Goal: Information Seeking & Learning: Find specific fact

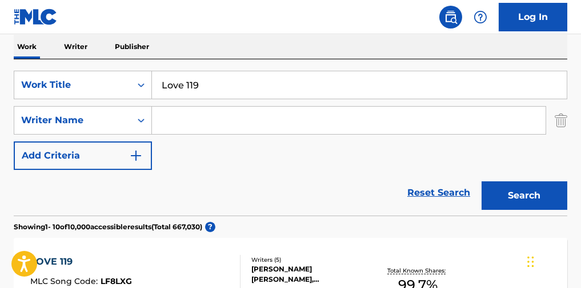
scroll to position [206, 0]
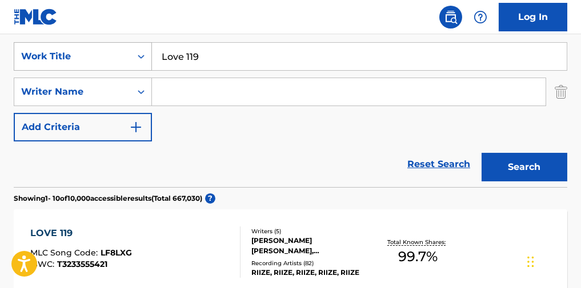
drag, startPoint x: 239, startPoint y: 64, endPoint x: 105, endPoint y: 64, distance: 134.2
click at [105, 64] on div "SearchWithCriteria3c5f7993-fb66-4e42-878a-6f58e3addde1 Work Title Love 119" at bounding box center [290, 56] width 553 height 29
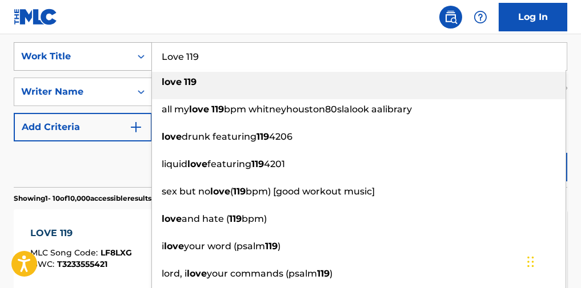
paste input "Kikoi"
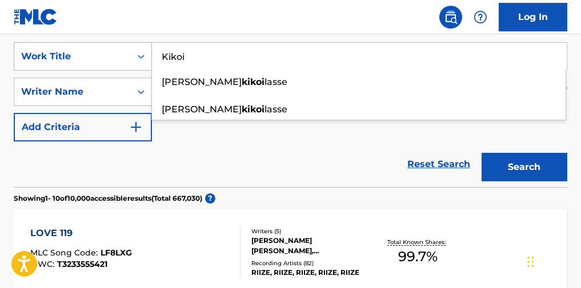
drag, startPoint x: 211, startPoint y: 69, endPoint x: 139, endPoint y: 71, distance: 72.0
click at [139, 71] on div "SearchWithCriteria3c5f7993-fb66-4e42-878a-6f58e3addde1 Work Title Kikoi laksin …" at bounding box center [290, 56] width 553 height 29
click at [177, 57] on input "Kikoi" at bounding box center [359, 56] width 415 height 27
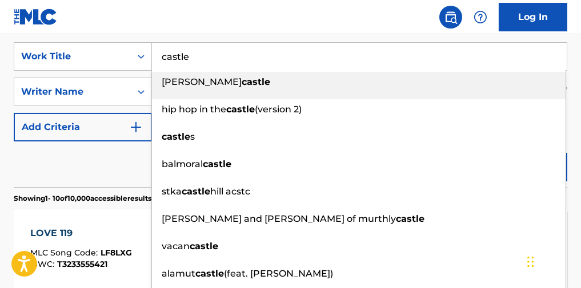
type input "castle"
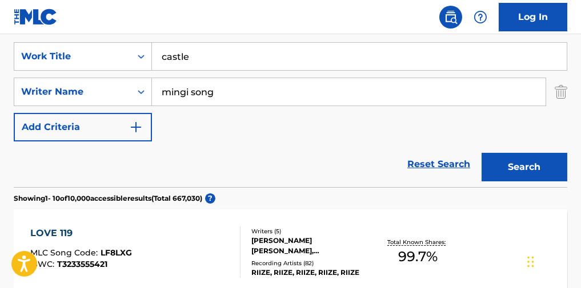
type input "mingi song"
click at [481, 153] on button "Search" at bounding box center [524, 167] width 86 height 29
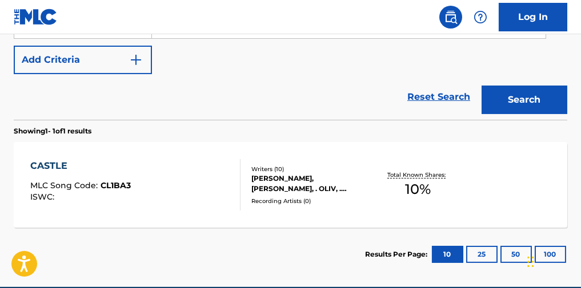
scroll to position [282, 0]
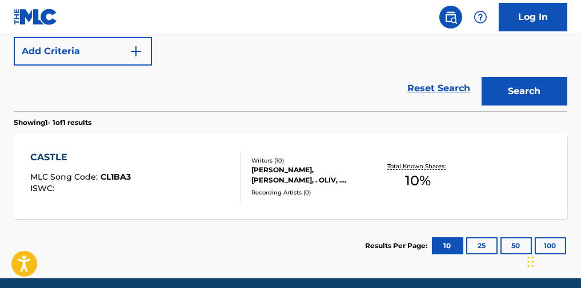
click at [185, 155] on div "CASTLE MLC Song Code : CL1BA3 ISWC : Writers ( 10 ) [PERSON_NAME], [PERSON_NAME…" at bounding box center [290, 177] width 553 height 86
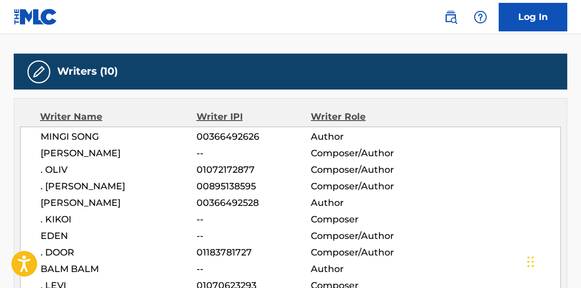
scroll to position [457, 0]
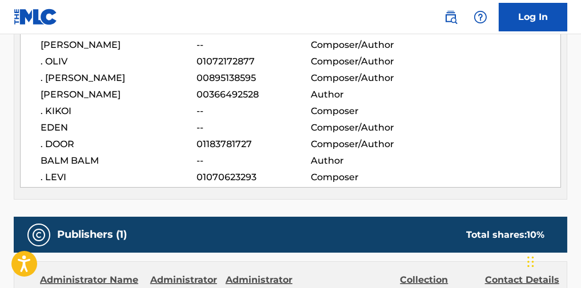
click at [75, 106] on span ". KIKOI" at bounding box center [119, 112] width 156 height 14
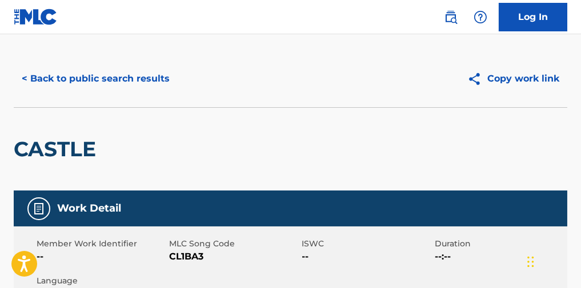
scroll to position [0, 0]
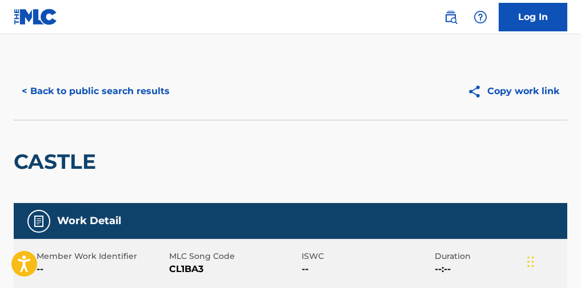
click at [130, 92] on button "< Back to public search results" at bounding box center [96, 91] width 164 height 29
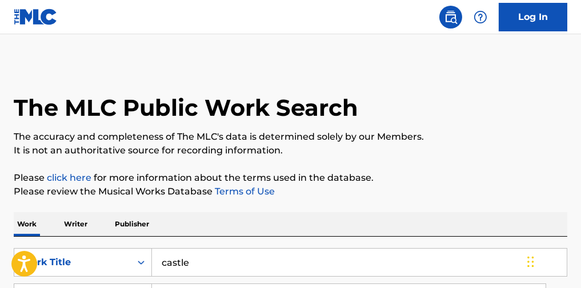
click at [78, 236] on p "Writer" at bounding box center [76, 224] width 30 height 24
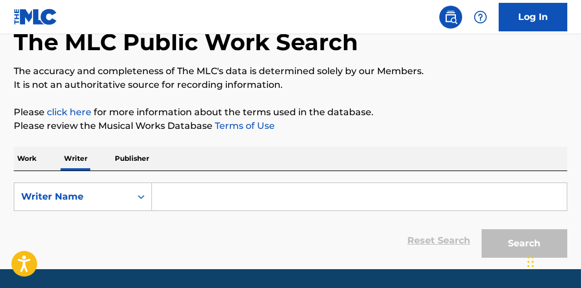
scroll to position [76, 0]
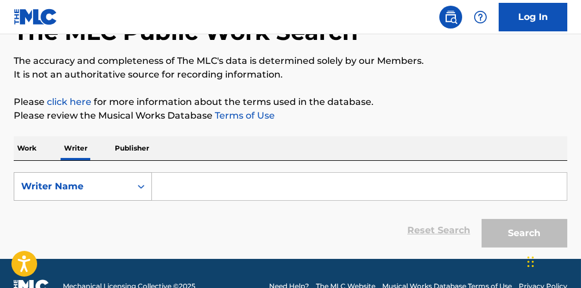
click at [119, 187] on div "Writer Name" at bounding box center [72, 187] width 103 height 14
click at [91, 226] on div "Writer IPI" at bounding box center [82, 215] width 137 height 29
click at [216, 197] on input "Search Form" at bounding box center [359, 186] width 415 height 27
paste input "1221501126"
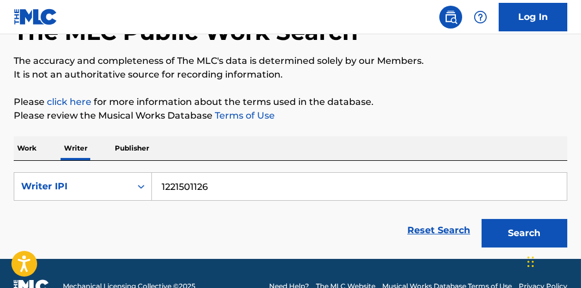
click at [499, 226] on button "Search" at bounding box center [524, 233] width 86 height 29
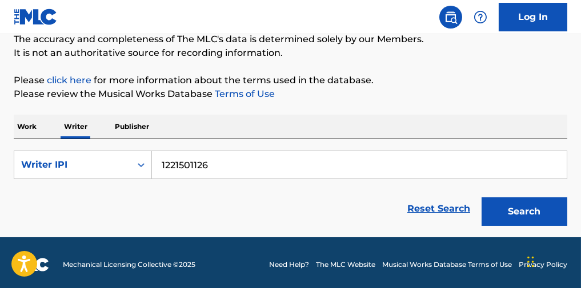
scroll to position [107, 0]
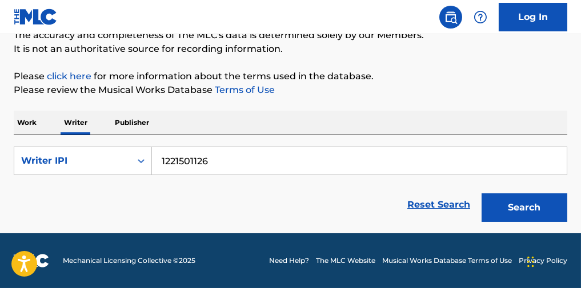
click at [158, 160] on input "1221501126" at bounding box center [359, 160] width 415 height 27
click at [496, 209] on button "Search" at bounding box center [524, 208] width 86 height 29
click at [160, 164] on input "01221501126" at bounding box center [359, 160] width 415 height 27
click at [505, 214] on button "Search" at bounding box center [524, 208] width 86 height 29
click at [156, 159] on input "001221501126" at bounding box center [359, 160] width 415 height 27
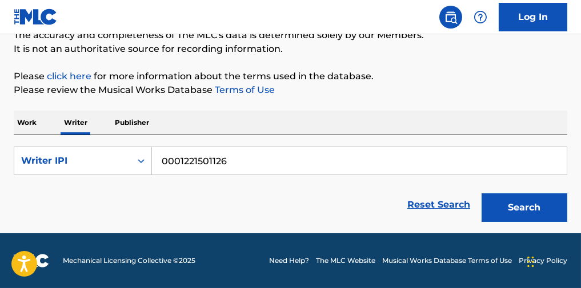
click at [506, 211] on button "Search" at bounding box center [524, 208] width 86 height 29
click at [163, 165] on input "0001221501126" at bounding box center [359, 160] width 415 height 27
click at [521, 206] on button "Search" at bounding box center [524, 208] width 86 height 29
drag, startPoint x: 307, startPoint y: 173, endPoint x: 142, endPoint y: 156, distance: 165.9
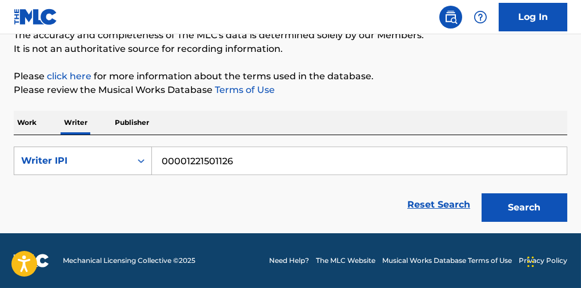
click at [142, 156] on div "SearchWithCriteria171ee5b7-d033-420d-8fd1-f5dab4489712 Writer IPI 00001221501126" at bounding box center [290, 161] width 553 height 29
click at [340, 162] on input "00001221501126" at bounding box center [359, 160] width 415 height 27
type input "kikoi"
click at [481, 194] on button "Search" at bounding box center [524, 208] width 86 height 29
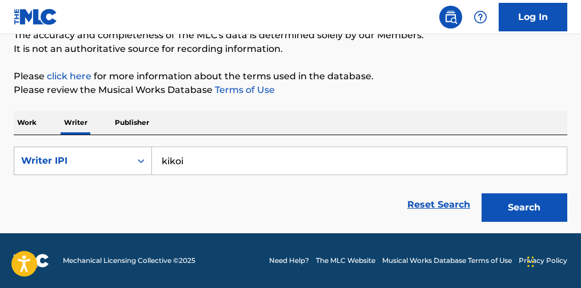
click at [137, 170] on div "Search Form" at bounding box center [141, 161] width 21 height 21
click at [133, 186] on div "Writer Name" at bounding box center [82, 189] width 137 height 29
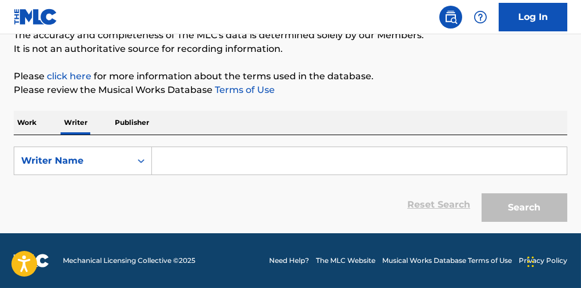
click at [238, 167] on input "Search Form" at bounding box center [359, 160] width 415 height 27
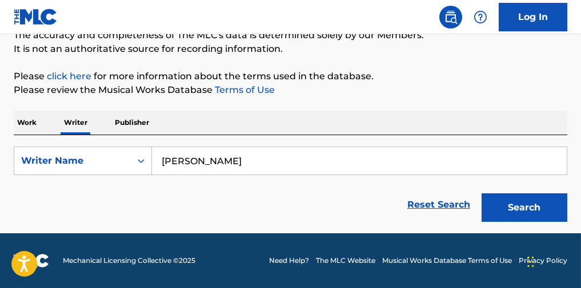
drag, startPoint x: 192, startPoint y: 164, endPoint x: 9, endPoint y: 155, distance: 184.1
click at [13, 156] on div "The MLC Public Work Search The accuracy and completeness of The MLC's data is d…" at bounding box center [290, 94] width 581 height 267
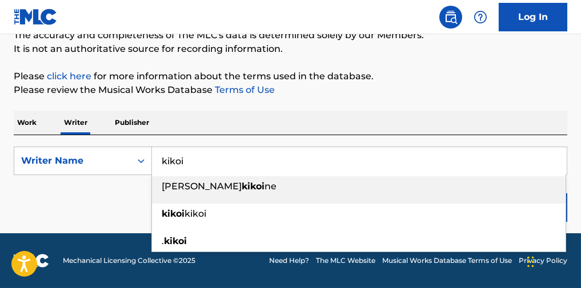
type input "kikoi"
click at [46, 200] on div "Reset Search Search" at bounding box center [290, 205] width 553 height 46
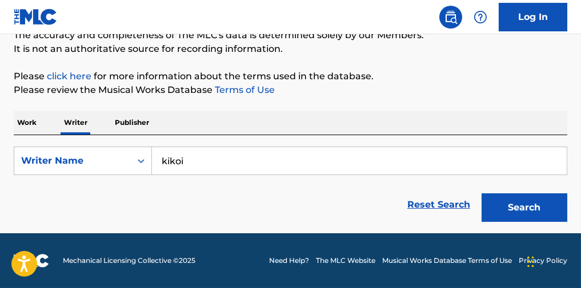
click at [541, 207] on button "Search" at bounding box center [524, 208] width 86 height 29
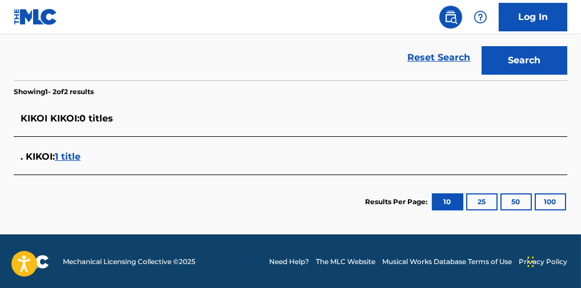
scroll to position [255, 0]
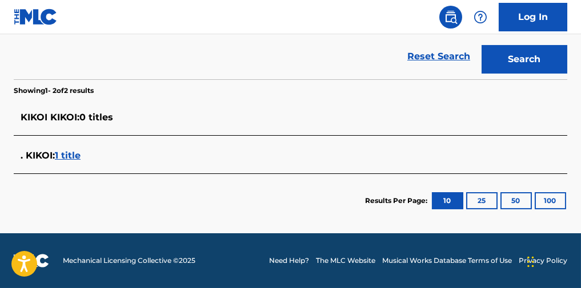
click at [80, 160] on span "1 title" at bounding box center [68, 155] width 26 height 11
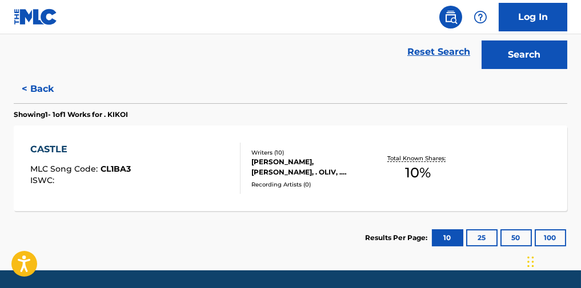
click at [107, 163] on div "CASTLE MLC Song Code : CL1BA3 ISWC :" at bounding box center [80, 168] width 101 height 51
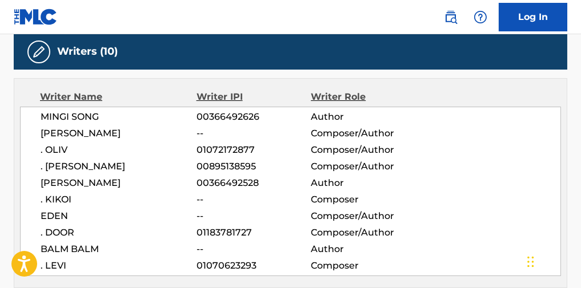
scroll to position [380, 0]
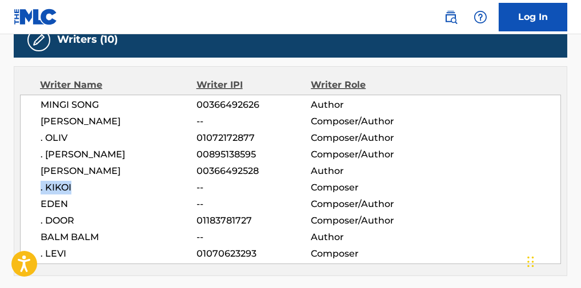
drag, startPoint x: 80, startPoint y: 183, endPoint x: 28, endPoint y: 182, distance: 52.0
click at [28, 182] on div "MINGI SONG 00366492626 Author [PERSON_NAME] -- Composer/Author . OLIV 010721728…" at bounding box center [290, 180] width 541 height 170
copy span ". KIKOI"
click at [423, 155] on div ". [PERSON_NAME] 00895138595 Composer/Author" at bounding box center [301, 155] width 520 height 14
click at [101, 175] on span "[PERSON_NAME]" at bounding box center [119, 171] width 156 height 14
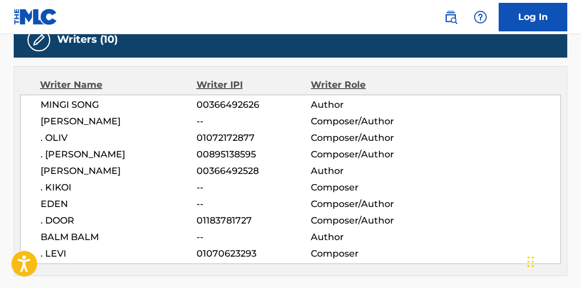
click at [231, 192] on span "--" at bounding box center [253, 188] width 114 height 14
click at [70, 186] on span ". KIKOI" at bounding box center [119, 188] width 156 height 14
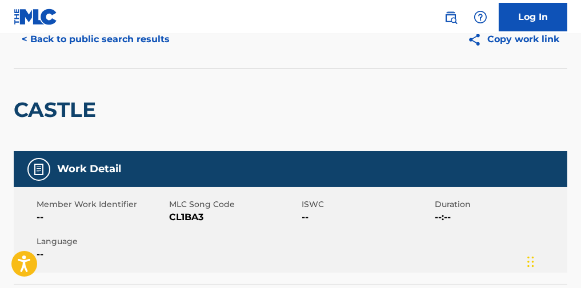
scroll to position [0, 0]
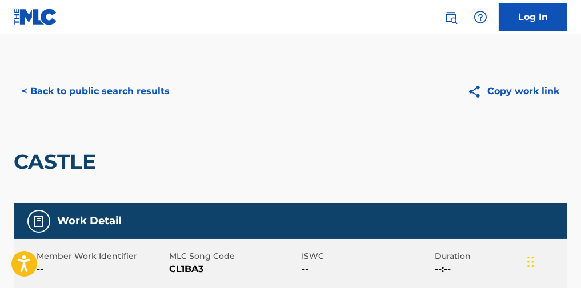
click at [147, 98] on button "< Back to public search results" at bounding box center [96, 91] width 164 height 29
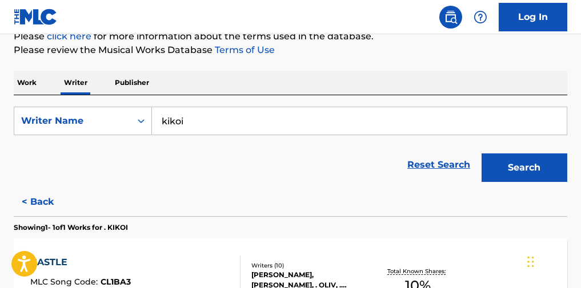
scroll to position [65, 0]
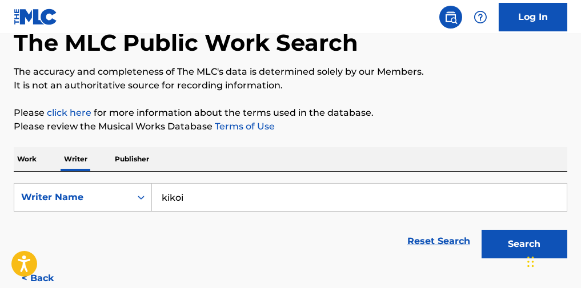
click at [35, 166] on p "Work" at bounding box center [27, 159] width 26 height 24
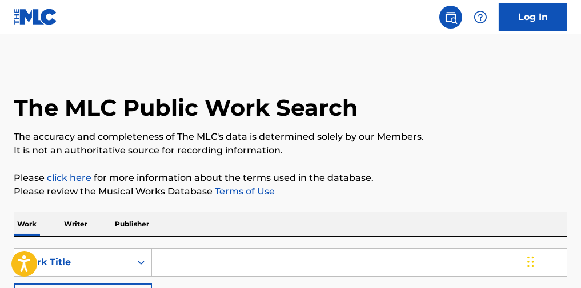
scroll to position [152, 0]
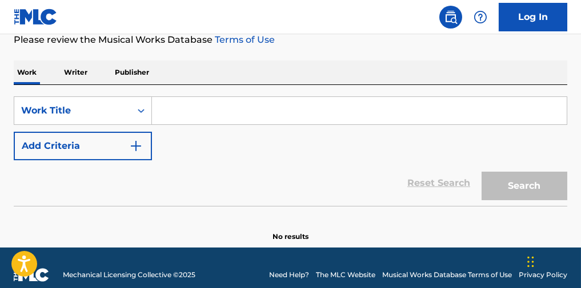
click at [215, 124] on input "Search Form" at bounding box center [359, 110] width 415 height 27
paste input "In Your Fantasy"
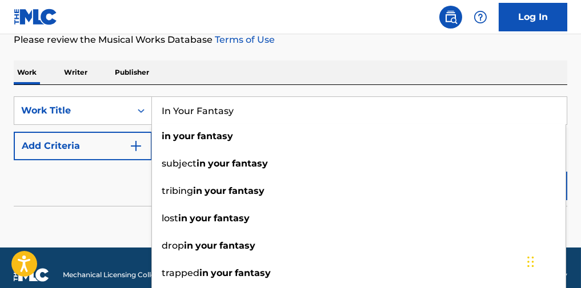
type input "In Your Fantasy"
click at [116, 183] on div "Reset Search Search" at bounding box center [290, 183] width 553 height 46
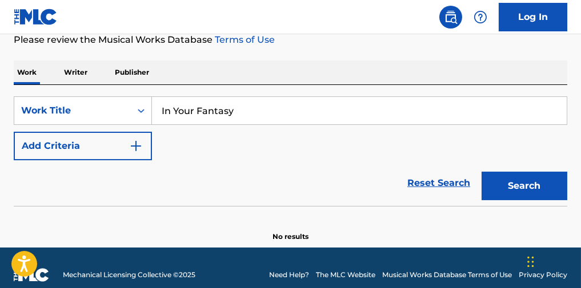
click at [512, 187] on button "Search" at bounding box center [524, 186] width 86 height 29
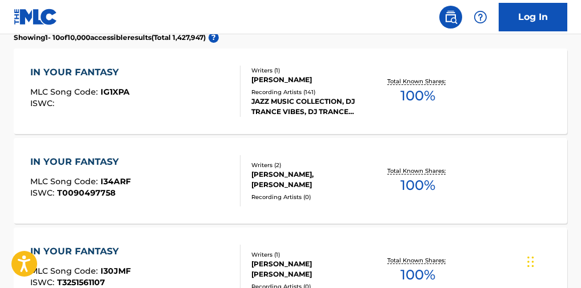
scroll to position [228, 0]
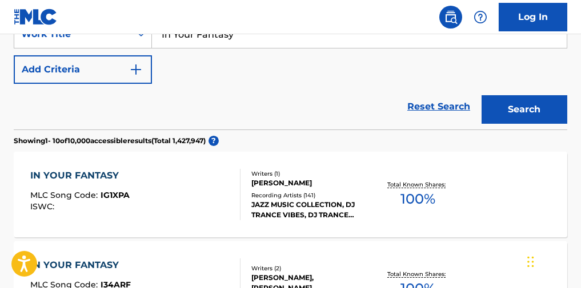
click at [121, 74] on button "Add Criteria" at bounding box center [83, 69] width 138 height 29
click at [121, 74] on div "SearchWithCriteria3c5f7993-fb66-4e42-878a-6f58e3addde1 Work Title In Your Fanta…" at bounding box center [290, 52] width 553 height 64
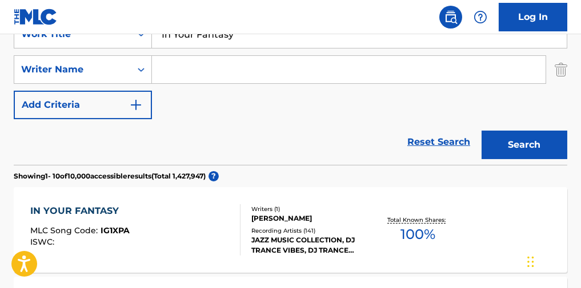
click at [203, 75] on input "Search Form" at bounding box center [348, 69] width 393 height 27
paste input "[PERSON_NAME]"
click at [513, 144] on button "Search" at bounding box center [524, 145] width 86 height 29
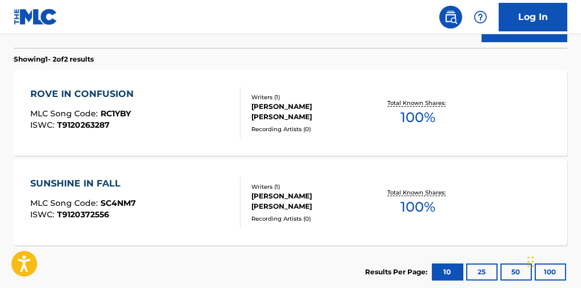
scroll to position [117, 0]
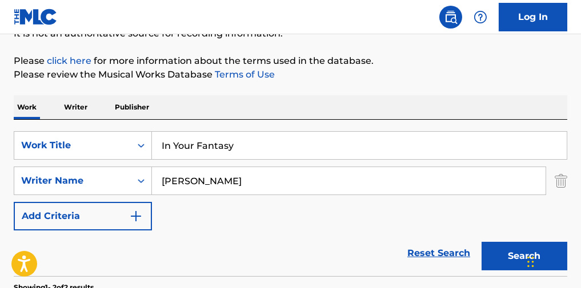
click at [168, 188] on input "[PERSON_NAME]" at bounding box center [348, 180] width 393 height 27
click at [259, 191] on input "[PERSON_NAME]" at bounding box center [348, 180] width 393 height 27
click at [256, 193] on input "[PERSON_NAME]" at bounding box center [348, 180] width 393 height 27
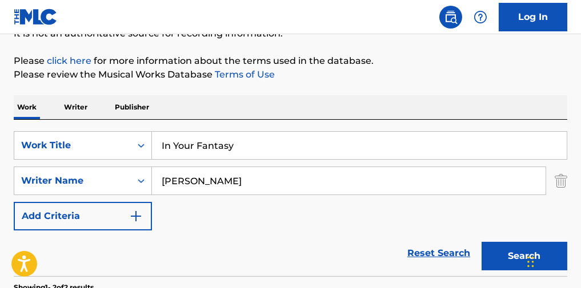
drag, startPoint x: 248, startPoint y: 185, endPoint x: 104, endPoint y: 164, distance: 145.9
click at [69, 177] on div "SearchWithCriteriaf6439923-4bf4-4860-9bbb-ff328dcf7cf7 Writer Name [PERSON_NAME]" at bounding box center [290, 181] width 553 height 29
paste input "[PERSON_NAME]"
type input "[PERSON_NAME]"
click at [372, 89] on div "The MLC Public Work Search The accuracy and completeness of The MLC's data is d…" at bounding box center [290, 237] width 581 height 582
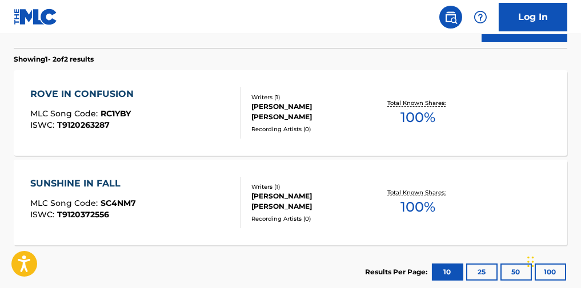
click at [517, 42] on button "Search" at bounding box center [524, 28] width 86 height 29
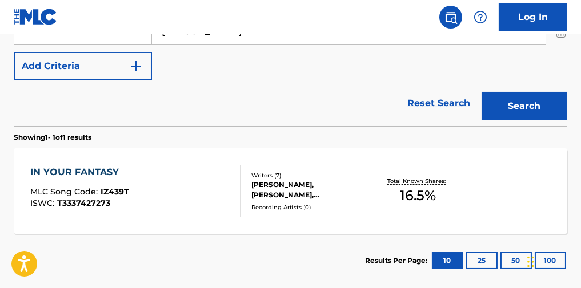
scroll to position [256, 0]
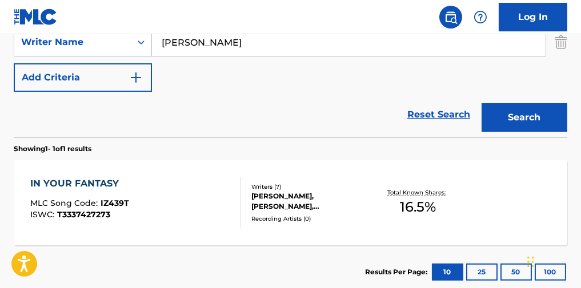
click at [217, 176] on div "IN YOUR FANTASY MLC Song Code : IZ439T ISWC : T3337427273 Writers ( 7 ) [PERSON…" at bounding box center [290, 203] width 553 height 86
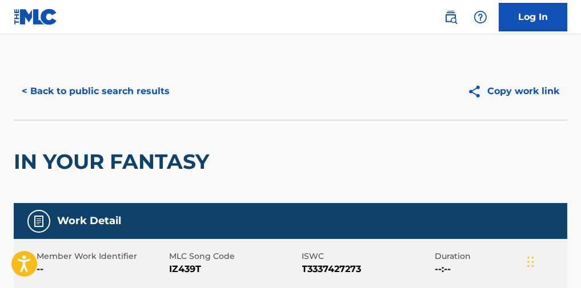
click at [145, 96] on button "< Back to public search results" at bounding box center [96, 91] width 164 height 29
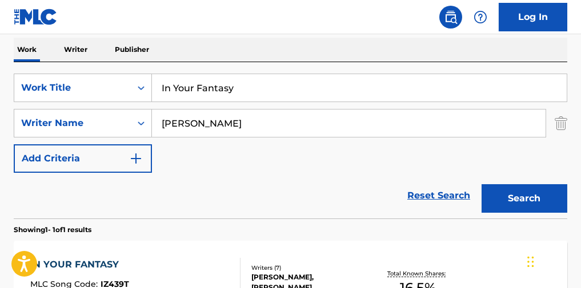
scroll to position [228, 0]
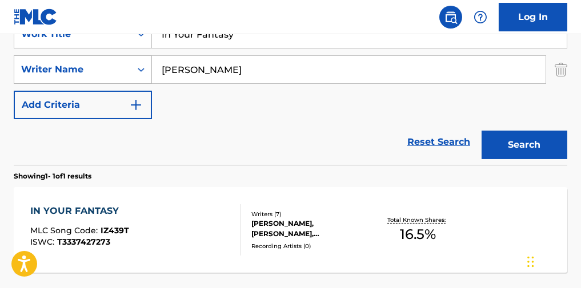
drag, startPoint x: 243, startPoint y: 50, endPoint x: 122, endPoint y: 63, distance: 121.8
click at [122, 63] on div "SearchWithCriteria3c5f7993-fb66-4e42-878a-6f58e3addde1 Work Title In Your Fanta…" at bounding box center [290, 69] width 553 height 99
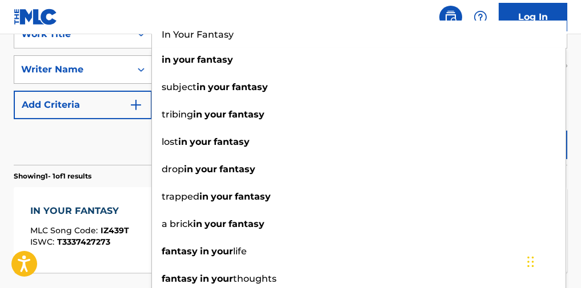
paste input "Masterpiece"
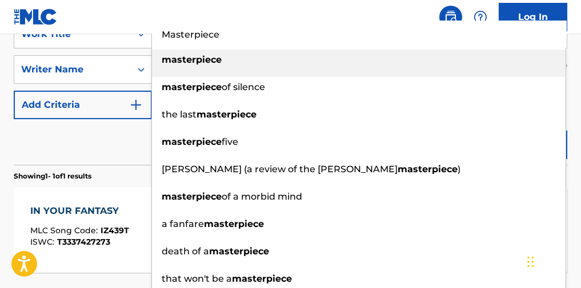
type input "Masterpiece"
drag, startPoint x: 97, startPoint y: 130, endPoint x: 117, endPoint y: 130, distance: 19.4
click at [98, 130] on div "Reset Search Search" at bounding box center [290, 142] width 553 height 46
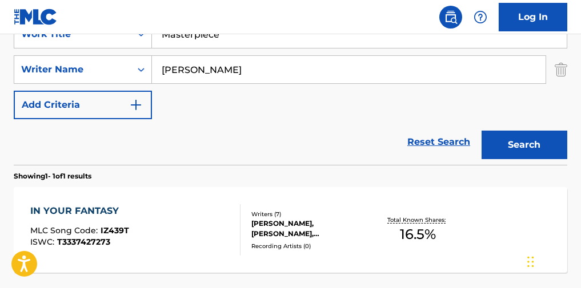
click at [529, 153] on button "Search" at bounding box center [524, 145] width 86 height 29
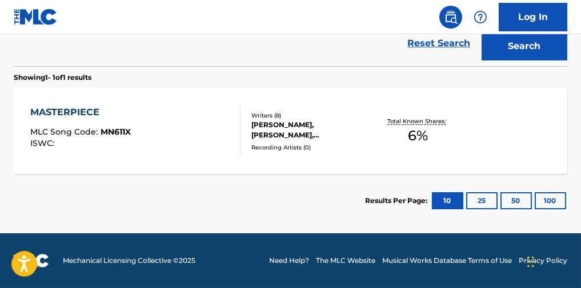
scroll to position [332, 0]
click at [246, 155] on div "MASTERPIECE MLC Song Code : MN611X ISWC : Writers ( 8 ) [PERSON_NAME], [PERSON_…" at bounding box center [290, 132] width 553 height 86
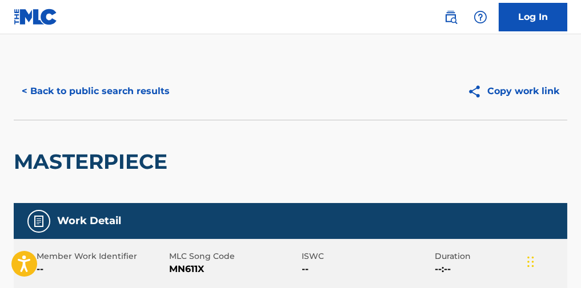
click at [140, 90] on button "< Back to public search results" at bounding box center [96, 91] width 164 height 29
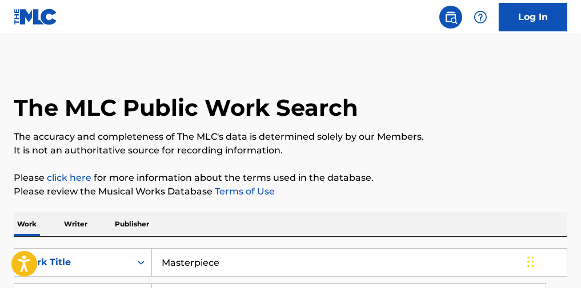
scroll to position [152, 0]
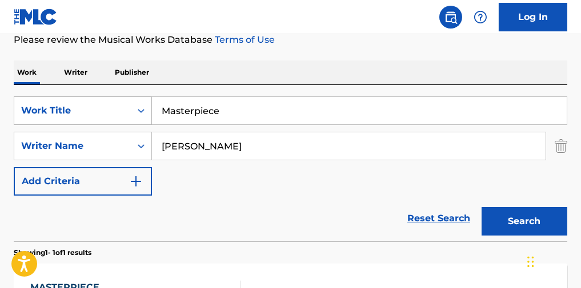
drag, startPoint x: 134, startPoint y: 114, endPoint x: 105, endPoint y: 115, distance: 28.6
click at [106, 115] on div "SearchWithCriteria3c5f7993-fb66-4e42-878a-6f58e3addde1 Work Title Masterpiece" at bounding box center [290, 111] width 553 height 29
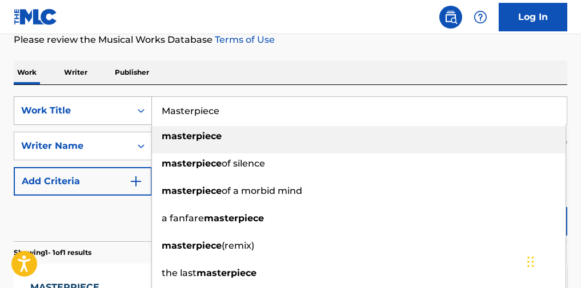
paste input "Now this house ain't a home"
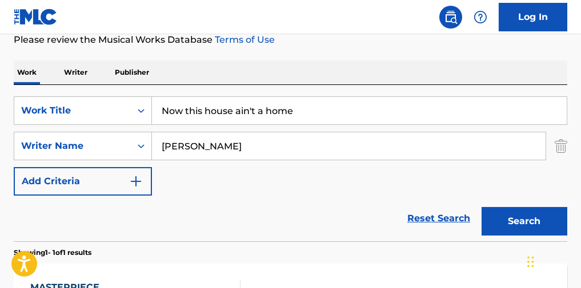
type input "Now this house ain't a home"
click at [403, 72] on div "Work Writer Publisher" at bounding box center [290, 73] width 553 height 24
click at [508, 215] on button "Search" at bounding box center [524, 221] width 86 height 29
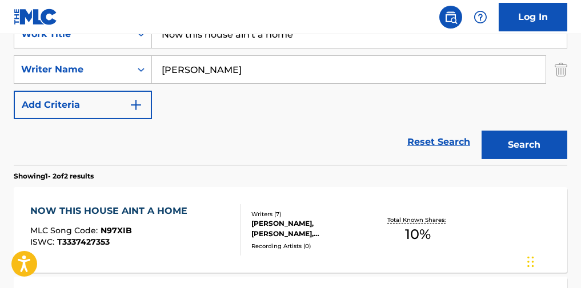
scroll to position [380, 0]
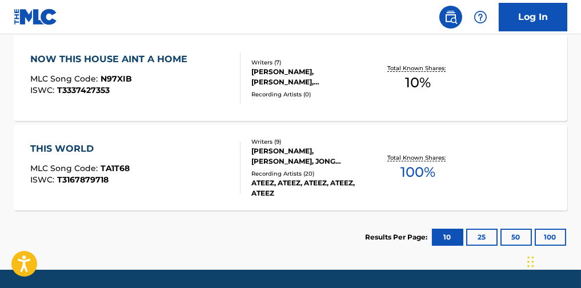
click at [194, 96] on div "NOW THIS HOUSE AINT A HOME MLC Song Code : N97XIB ISWC : T3337427353" at bounding box center [135, 78] width 210 height 51
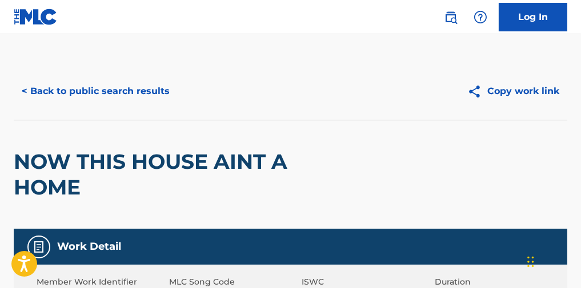
click at [147, 95] on button "< Back to public search results" at bounding box center [96, 91] width 164 height 29
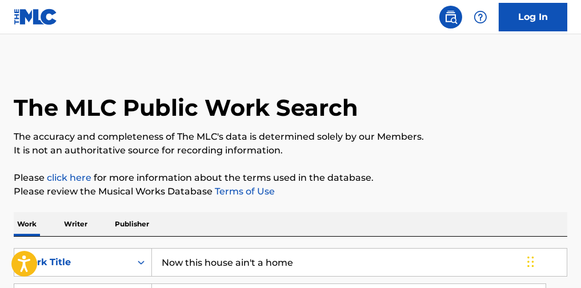
paste input "Karamo"
drag, startPoint x: 230, startPoint y: 252, endPoint x: 110, endPoint y: 229, distance: 122.8
type input "Karamo"
click at [372, 150] on p "It is not an authoritative source for recording information." at bounding box center [290, 151] width 553 height 14
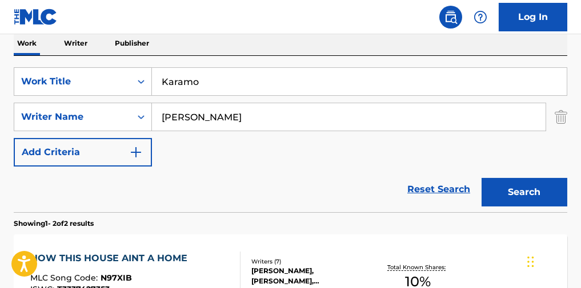
scroll to position [228, 0]
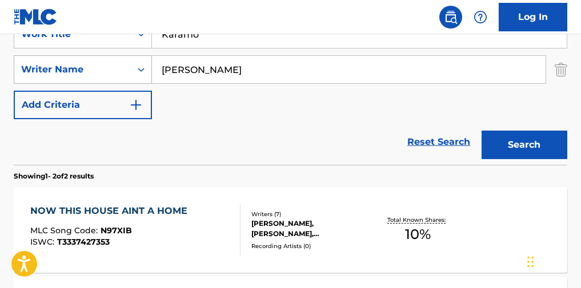
drag, startPoint x: 281, startPoint y: 70, endPoint x: 107, endPoint y: 71, distance: 173.6
click at [107, 71] on div "SearchWithCriteriaf6439923-4bf4-4860-9bbb-ff328dcf7cf7 Writer Name [PERSON_NAME]" at bounding box center [290, 69] width 553 height 29
click at [266, 75] on input "[PERSON_NAME]" at bounding box center [348, 69] width 393 height 27
drag, startPoint x: 267, startPoint y: 74, endPoint x: 102, endPoint y: 69, distance: 164.6
click at [78, 69] on div "SearchWithCriteriaf6439923-4bf4-4860-9bbb-ff328dcf7cf7 Writer Name [PERSON_NAME]" at bounding box center [290, 69] width 553 height 29
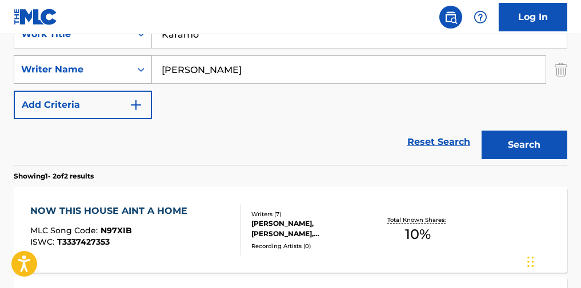
paste input "[PERSON_NAME]"
type input "[PERSON_NAME]"
click at [533, 153] on button "Search" at bounding box center [524, 145] width 86 height 29
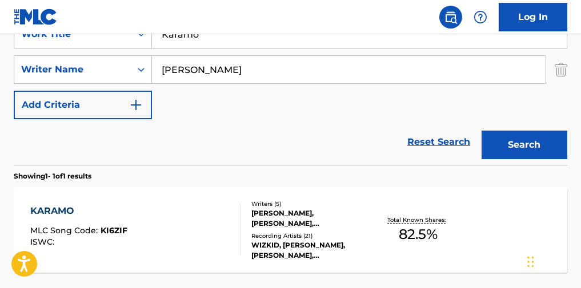
scroll to position [304, 0]
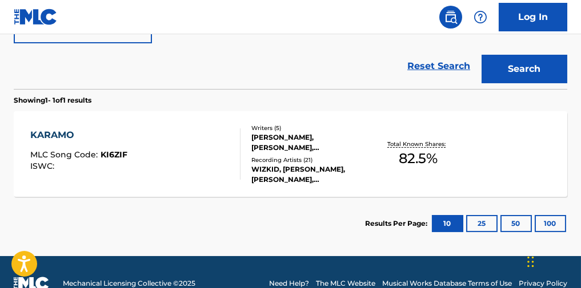
click at [226, 147] on div "KARAMO MLC Song Code : KI6ZIF ISWC :" at bounding box center [135, 153] width 210 height 51
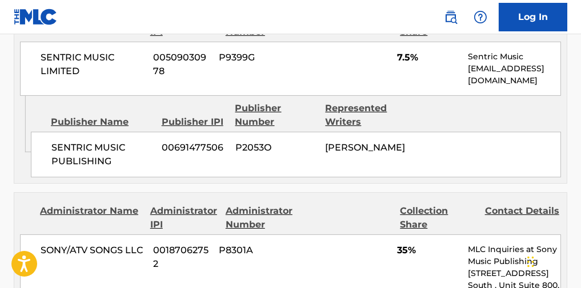
scroll to position [685, 0]
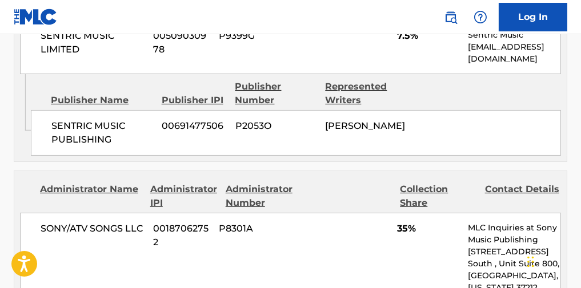
click at [342, 128] on span "[PERSON_NAME]" at bounding box center [365, 125] width 80 height 11
click at [430, 124] on div "SENTRIC MUSIC PUBLISHING 00691477506 P2053O [PERSON_NAME]" at bounding box center [296, 133] width 530 height 46
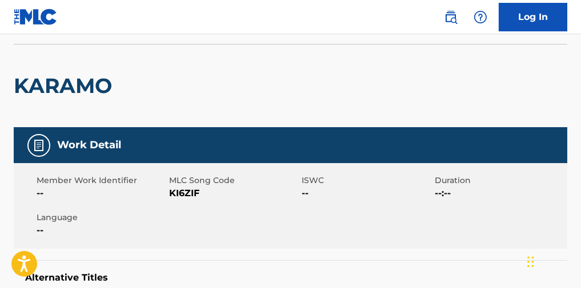
scroll to position [0, 0]
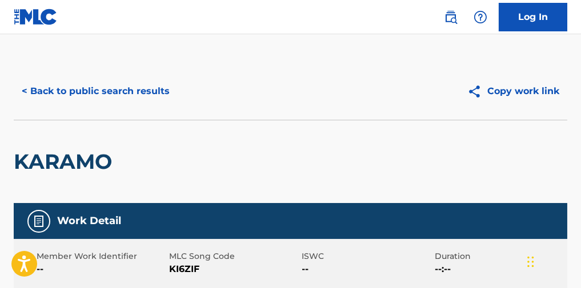
click at [142, 100] on button "< Back to public search results" at bounding box center [96, 91] width 164 height 29
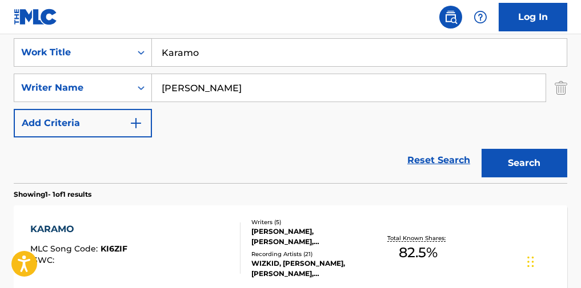
scroll to position [180, 0]
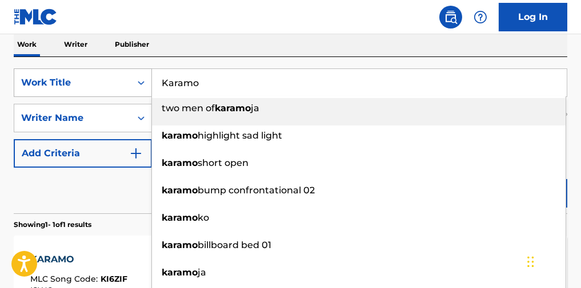
drag, startPoint x: 239, startPoint y: 94, endPoint x: 125, endPoint y: 92, distance: 113.7
click at [126, 92] on div "SearchWithCriteria3c5f7993-fb66-4e42-878a-6f58e3addde1 Work Title Karamo two me…" at bounding box center [290, 83] width 553 height 29
paste input "Time"
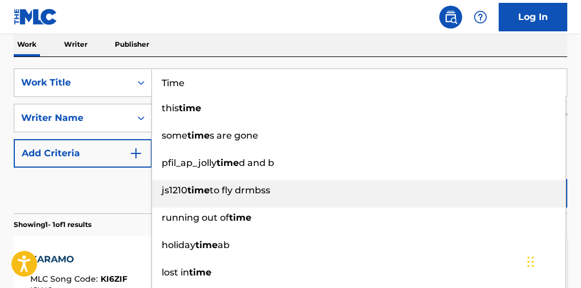
type input "Time"
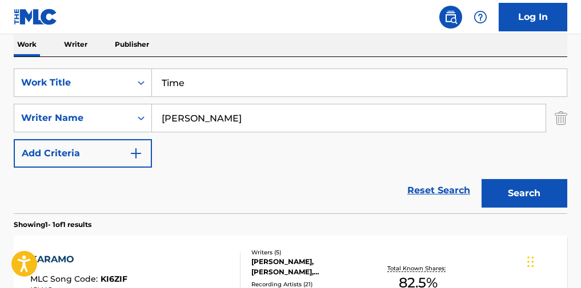
click at [116, 195] on div "Reset Search Search" at bounding box center [290, 191] width 553 height 46
click at [536, 212] on div "Search" at bounding box center [521, 191] width 91 height 46
click at [529, 183] on div "Search" at bounding box center [521, 191] width 91 height 46
click at [531, 199] on button "Search" at bounding box center [524, 193] width 86 height 29
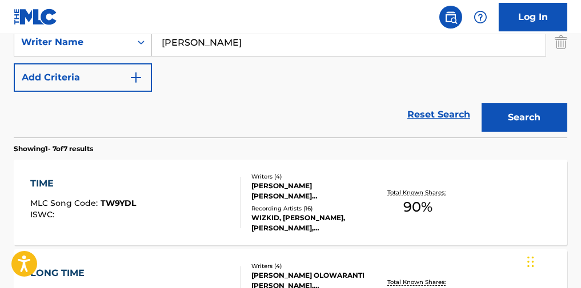
scroll to position [332, 0]
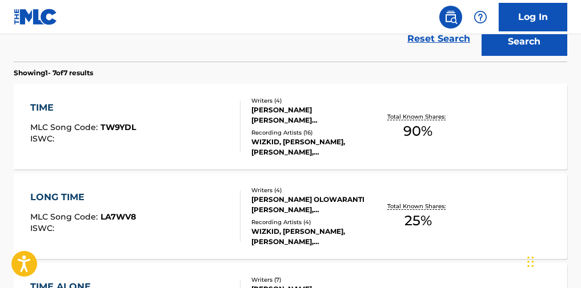
click at [198, 130] on div "TIME MLC Song Code : TW9YDL ISWC :" at bounding box center [135, 126] width 210 height 51
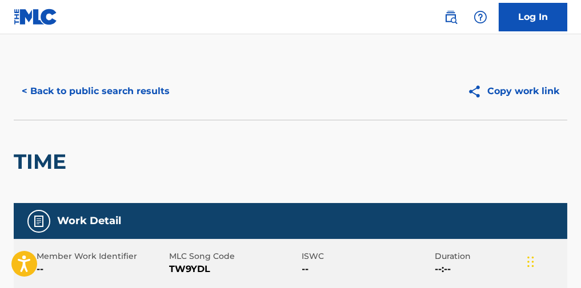
click at [158, 86] on button "< Back to public search results" at bounding box center [96, 91] width 164 height 29
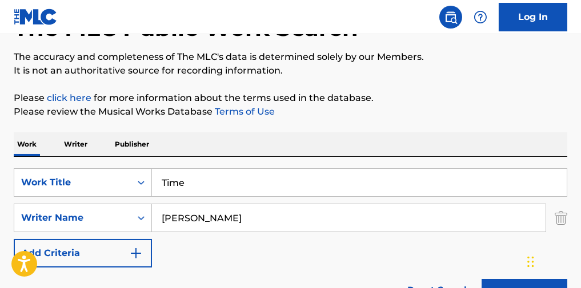
scroll to position [93, 0]
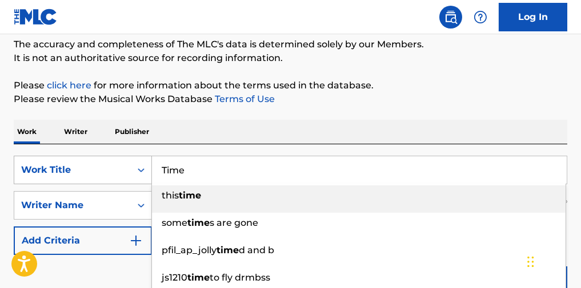
drag, startPoint x: 199, startPoint y: 173, endPoint x: 111, endPoint y: 168, distance: 88.6
click at [111, 168] on div "SearchWithCriteria3c5f7993-fb66-4e42-878a-6f58e3addde1 Work Title Time this tim…" at bounding box center [290, 170] width 553 height 29
paste input "Kese (Dance)"
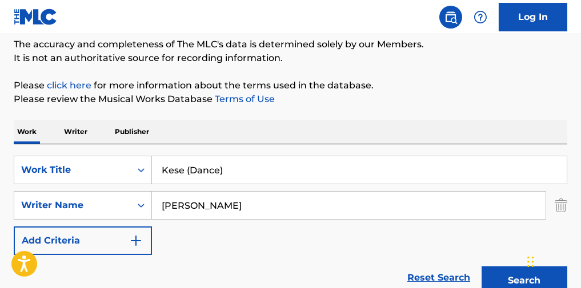
type input "Kese (Dance)"
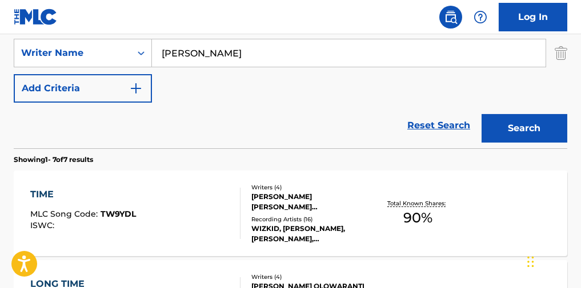
click at [516, 141] on button "Search" at bounding box center [524, 128] width 86 height 29
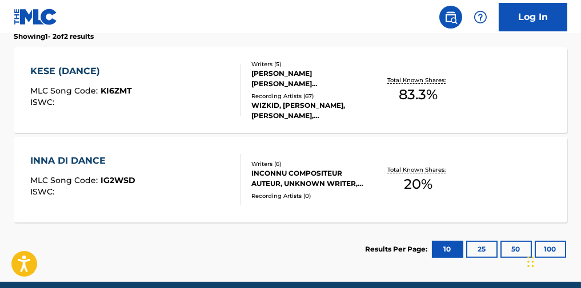
scroll to position [397, 0]
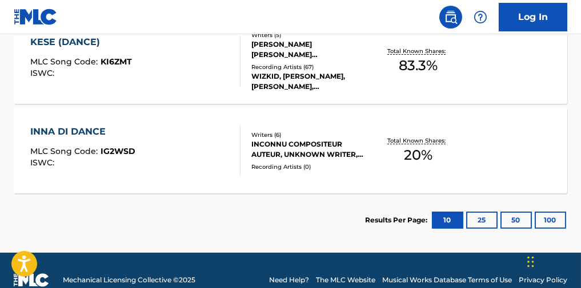
click at [184, 84] on div "KESE (DANCE) MLC Song Code : KI6ZMT ISWC :" at bounding box center [135, 60] width 210 height 51
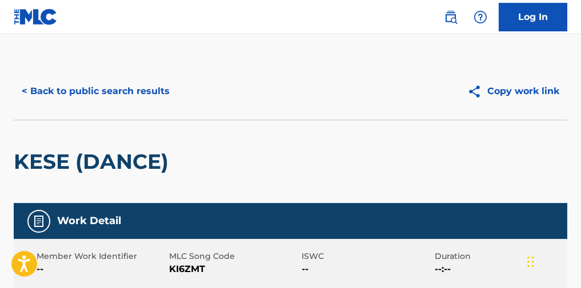
click at [131, 94] on button "< Back to public search results" at bounding box center [96, 91] width 164 height 29
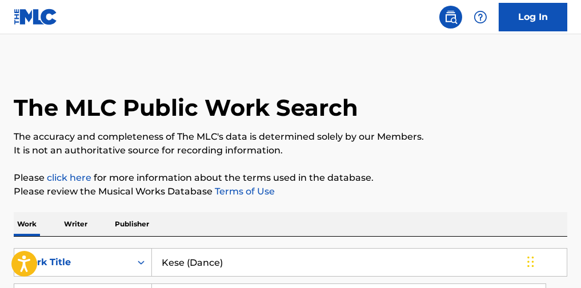
drag, startPoint x: 179, startPoint y: 248, endPoint x: 101, endPoint y: 235, distance: 78.7
paste input ""I know love ""
click at [414, 134] on div "The MLC Public Work Search" at bounding box center [290, 102] width 553 height 78
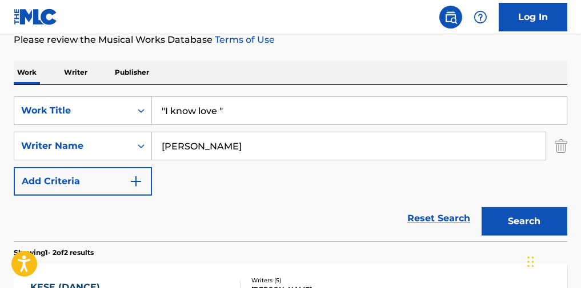
click at [246, 124] on input ""I know love "" at bounding box center [359, 110] width 415 height 27
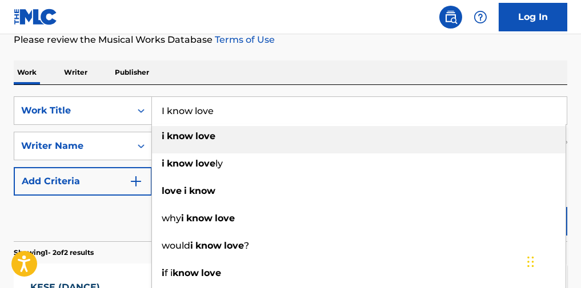
type input "I know love"
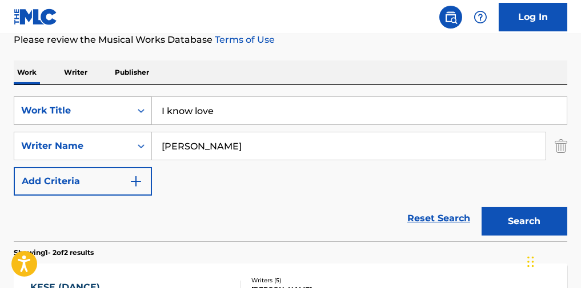
drag, startPoint x: 255, startPoint y: 156, endPoint x: 71, endPoint y: 123, distance: 187.5
click at [71, 123] on div "SearchWithCriteria3c5f7993-fb66-4e42-878a-6f58e3addde1 Work Title I know love S…" at bounding box center [290, 146] width 553 height 99
paste input "[PERSON_NAME]"
type input "[PERSON_NAME]"
click at [506, 219] on button "Search" at bounding box center [524, 221] width 86 height 29
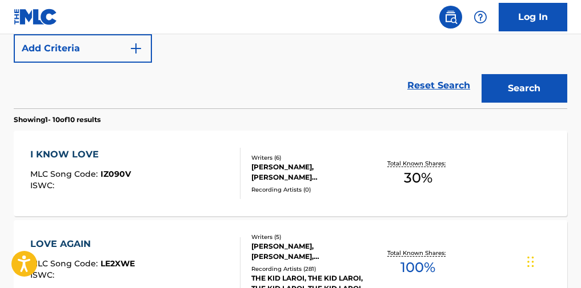
scroll to position [304, 0]
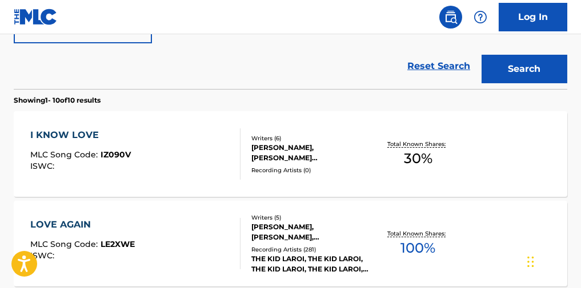
click at [239, 153] on div at bounding box center [235, 153] width 9 height 51
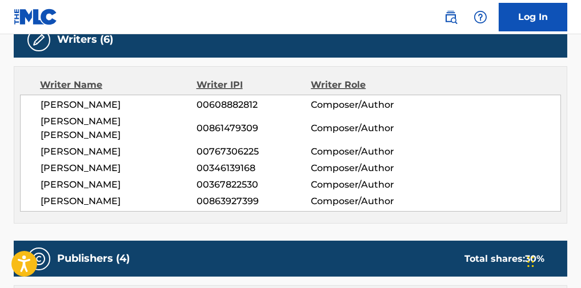
scroll to position [76, 0]
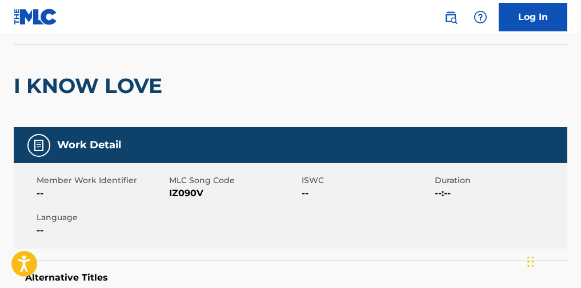
click at [125, 90] on h2 "I KNOW LOVE" at bounding box center [91, 86] width 154 height 26
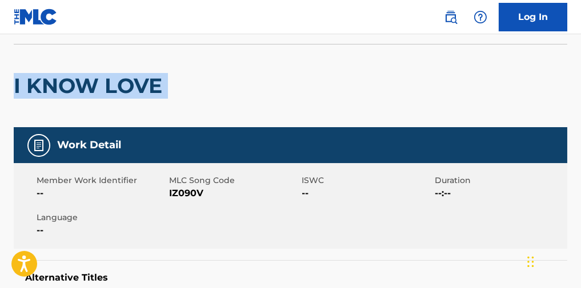
click at [125, 90] on h2 "I KNOW LOVE" at bounding box center [91, 86] width 154 height 26
copy div "I KNOW LOVE"
